Goal: Navigation & Orientation: Find specific page/section

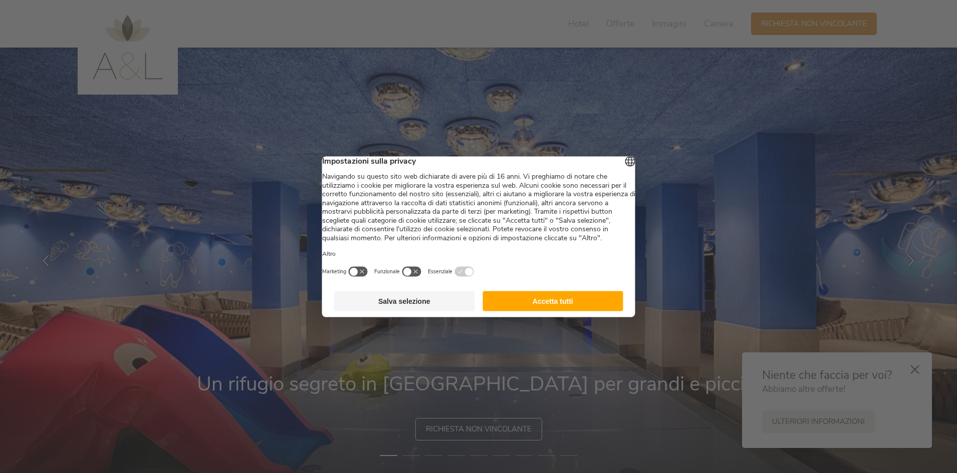
click at [544, 311] on button "Accetta tutti" at bounding box center [552, 301] width 141 height 20
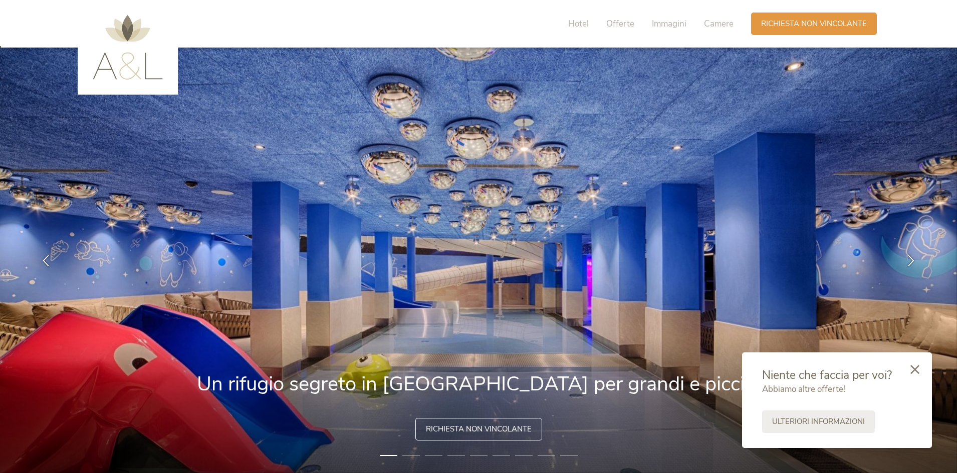
scroll to position [50, 0]
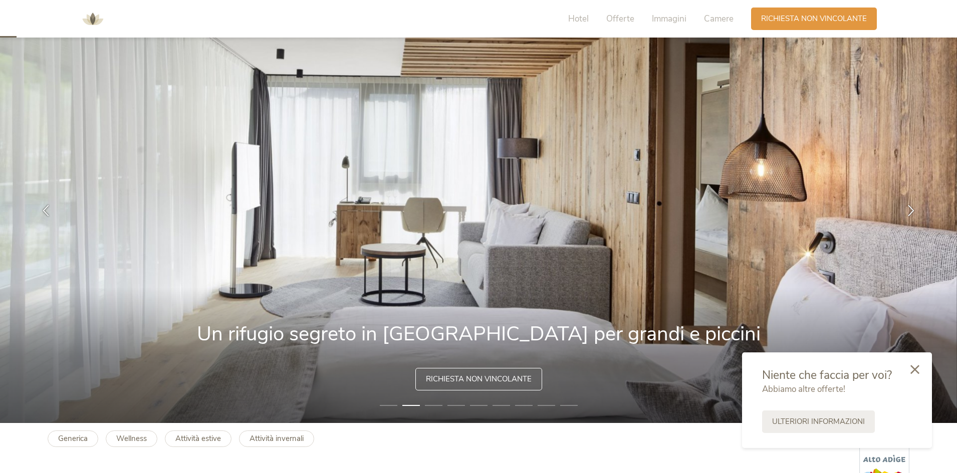
click at [937, 225] on img at bounding box center [478, 210] width 957 height 426
click at [914, 372] on icon at bounding box center [914, 368] width 9 height 9
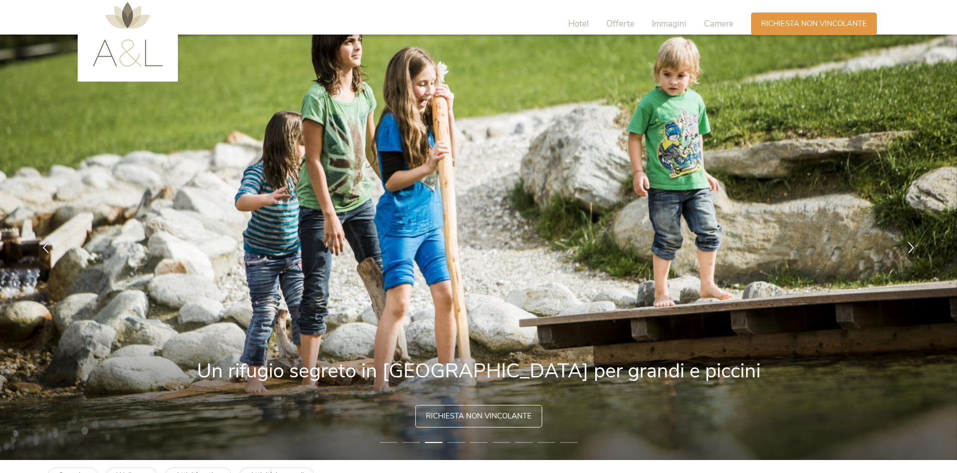
scroll to position [0, 0]
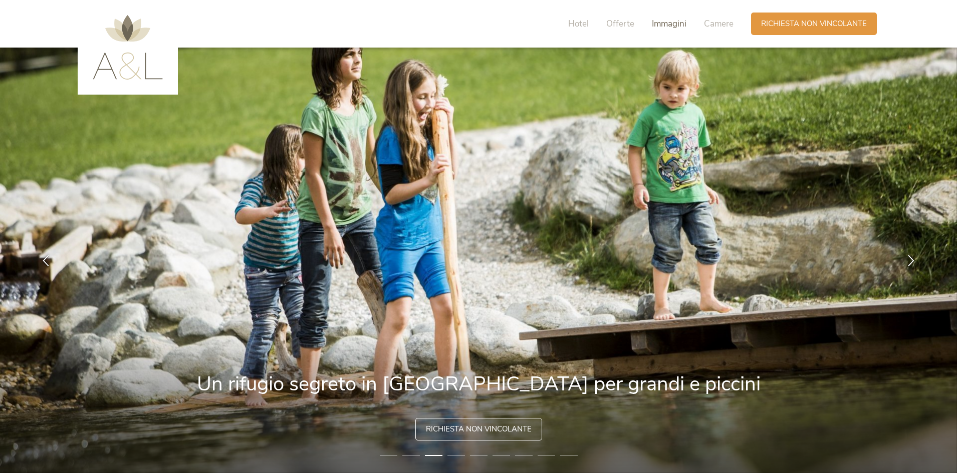
click at [685, 20] on span "Immagini" at bounding box center [669, 24] width 35 height 12
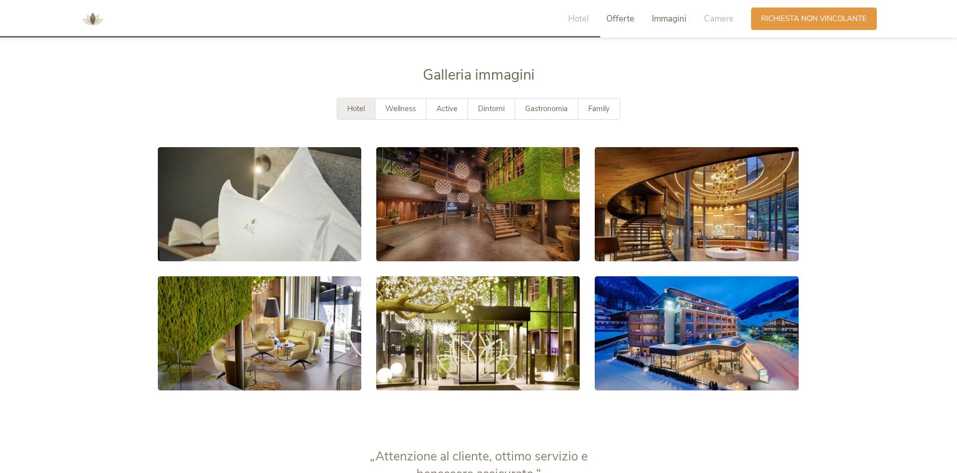
scroll to position [1848, 0]
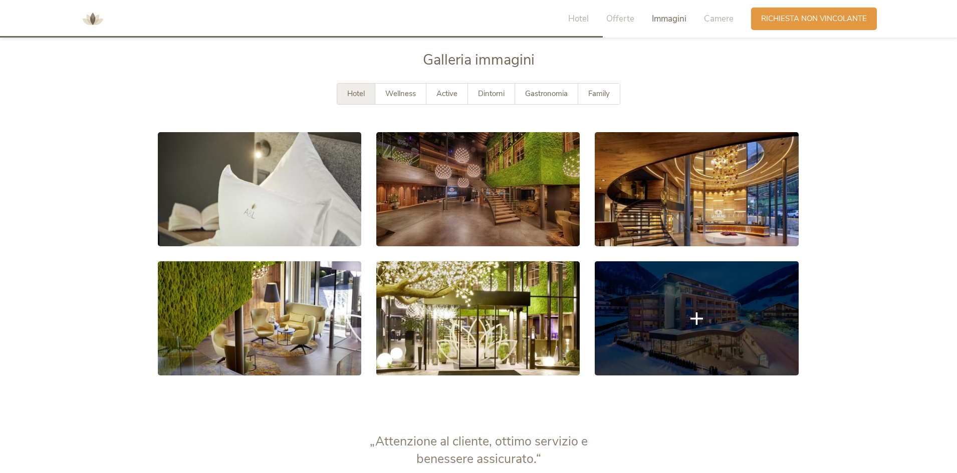
click at [751, 338] on link at bounding box center [695, 318] width 203 height 114
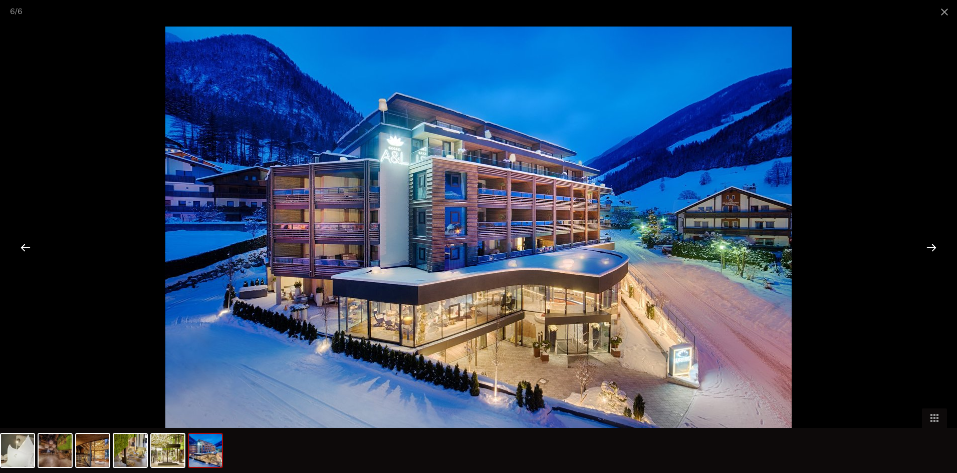
click at [923, 249] on div at bounding box center [931, 247] width 31 height 31
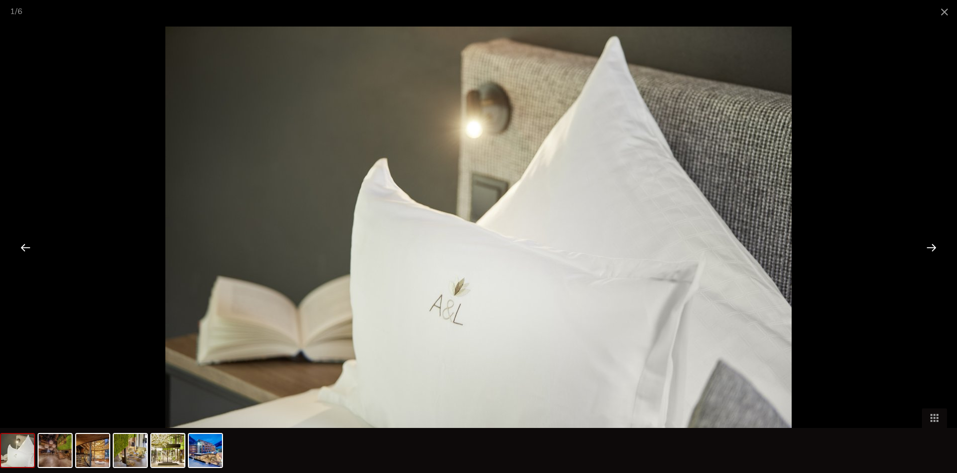
click at [933, 248] on div at bounding box center [931, 247] width 31 height 31
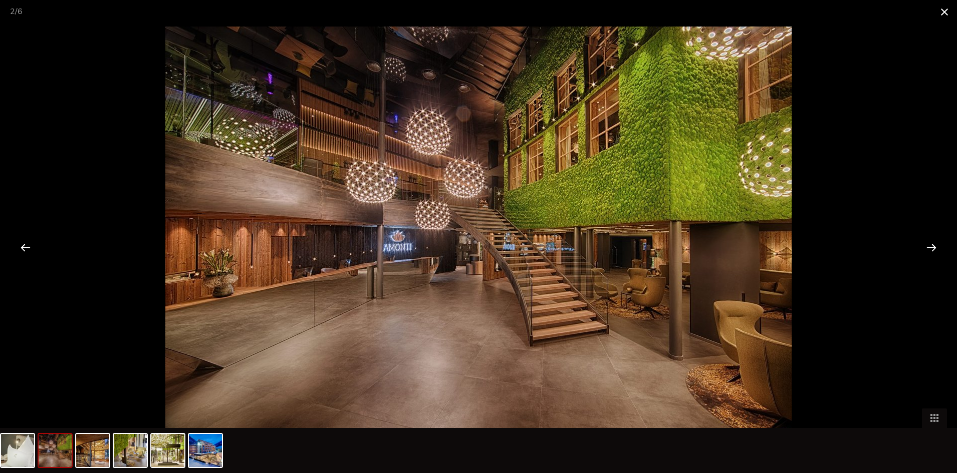
click at [944, 8] on span at bounding box center [944, 12] width 25 height 24
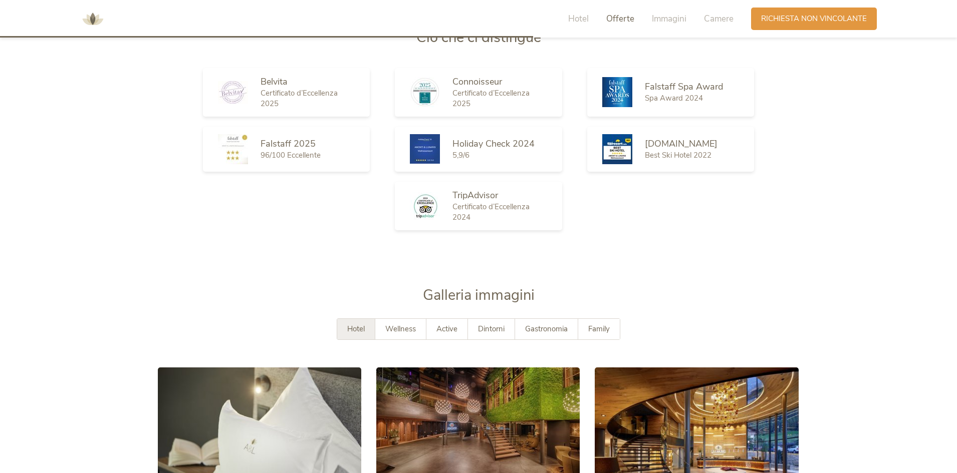
scroll to position [1598, 0]
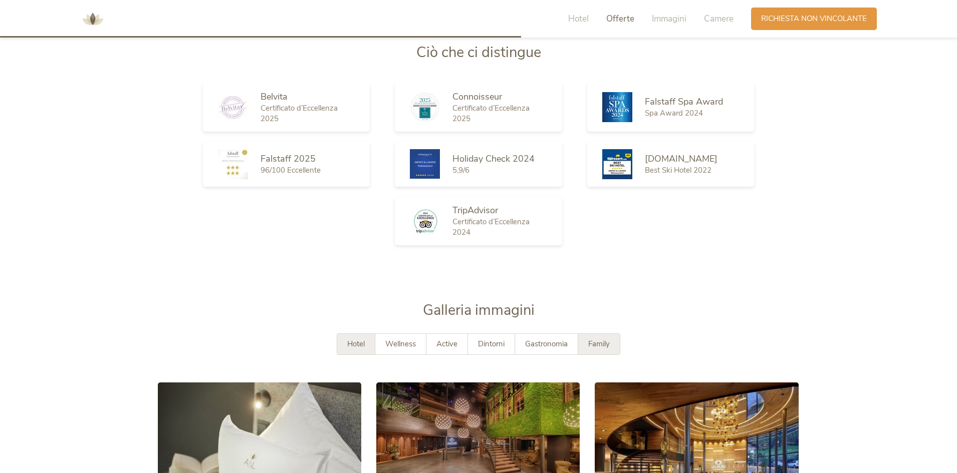
click at [606, 338] on div "Family" at bounding box center [599, 344] width 42 height 21
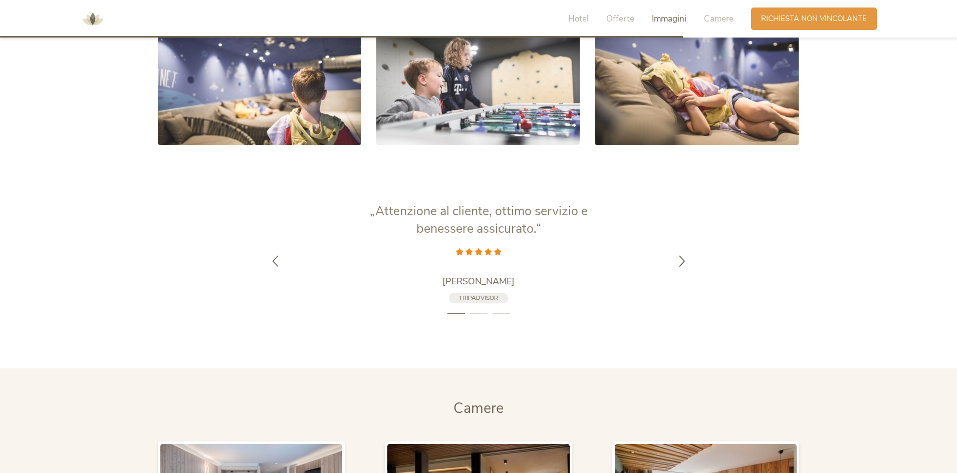
scroll to position [2098, 0]
